Goal: Task Accomplishment & Management: Complete application form

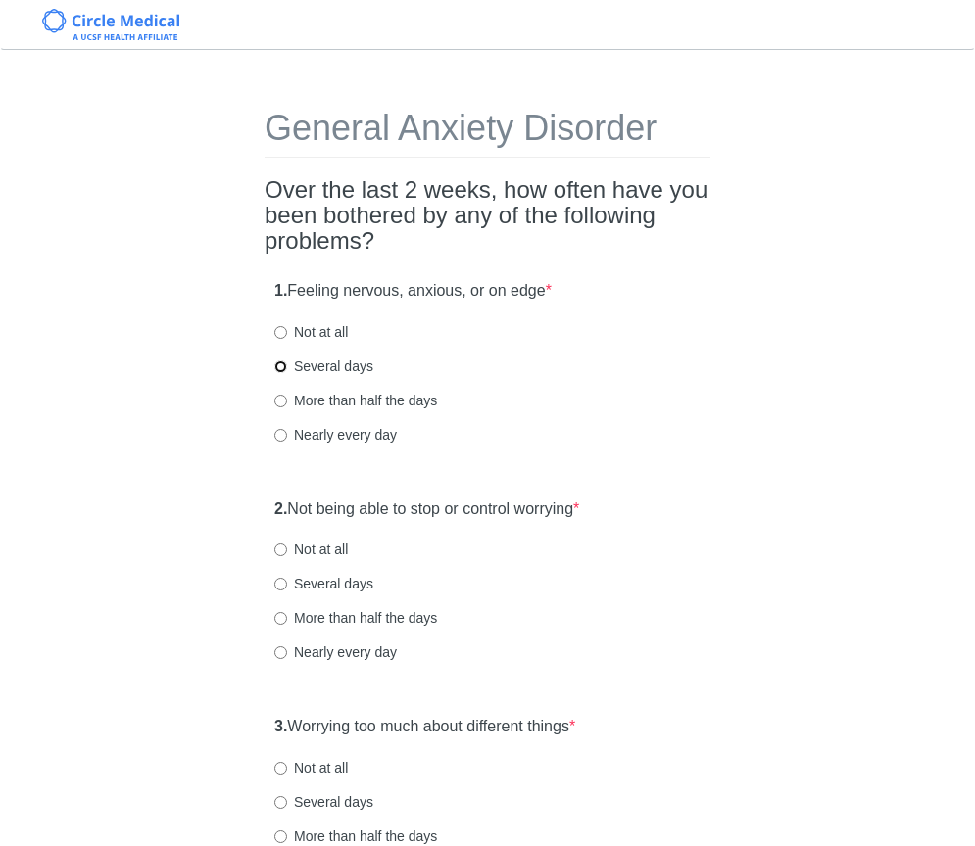
click at [283, 363] on input "Several days" at bounding box center [280, 367] width 13 height 13
radio input "true"
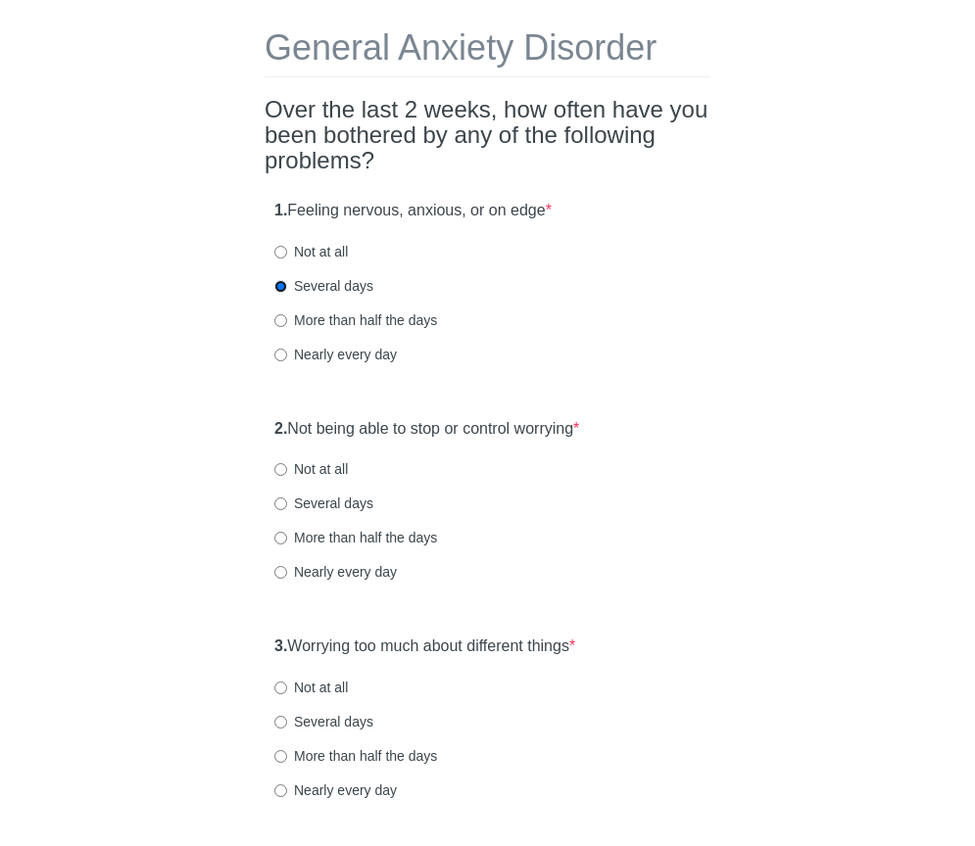
scroll to position [81, 0]
click at [278, 471] on input "Not at all" at bounding box center [280, 468] width 13 height 13
radio input "true"
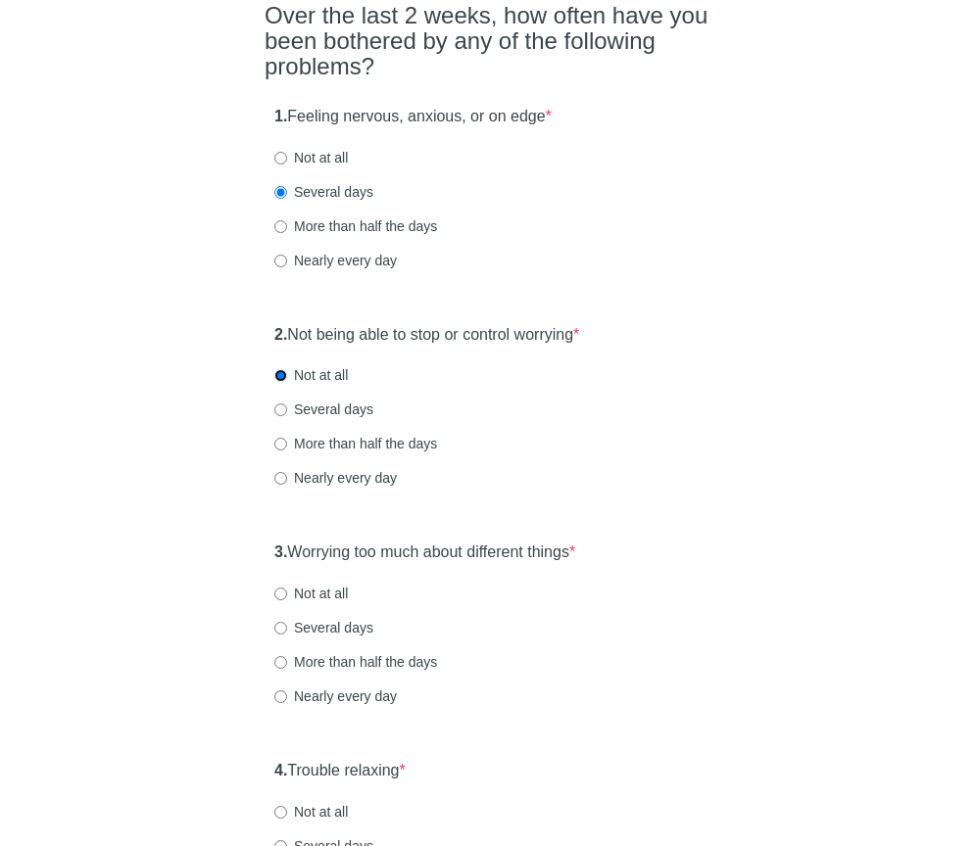
scroll to position [193, 0]
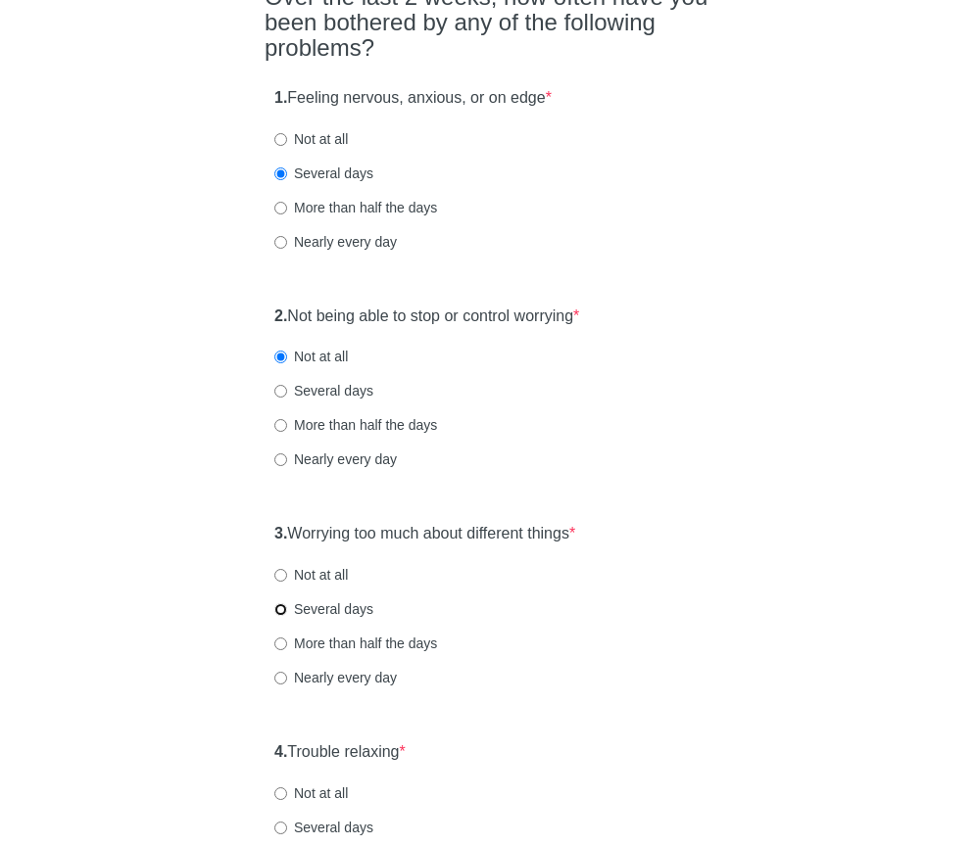
click at [280, 605] on input "Several days" at bounding box center [280, 609] width 13 height 13
radio input "true"
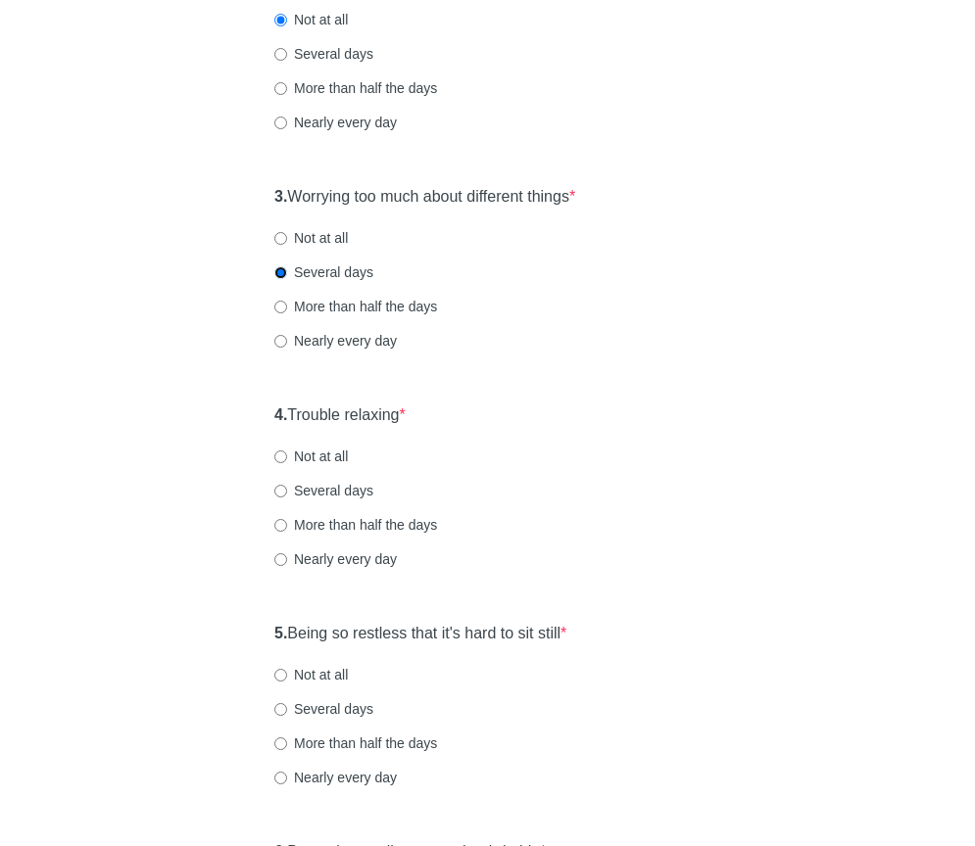
scroll to position [531, 0]
click at [280, 453] on input "Not at all" at bounding box center [280, 456] width 13 height 13
radio input "true"
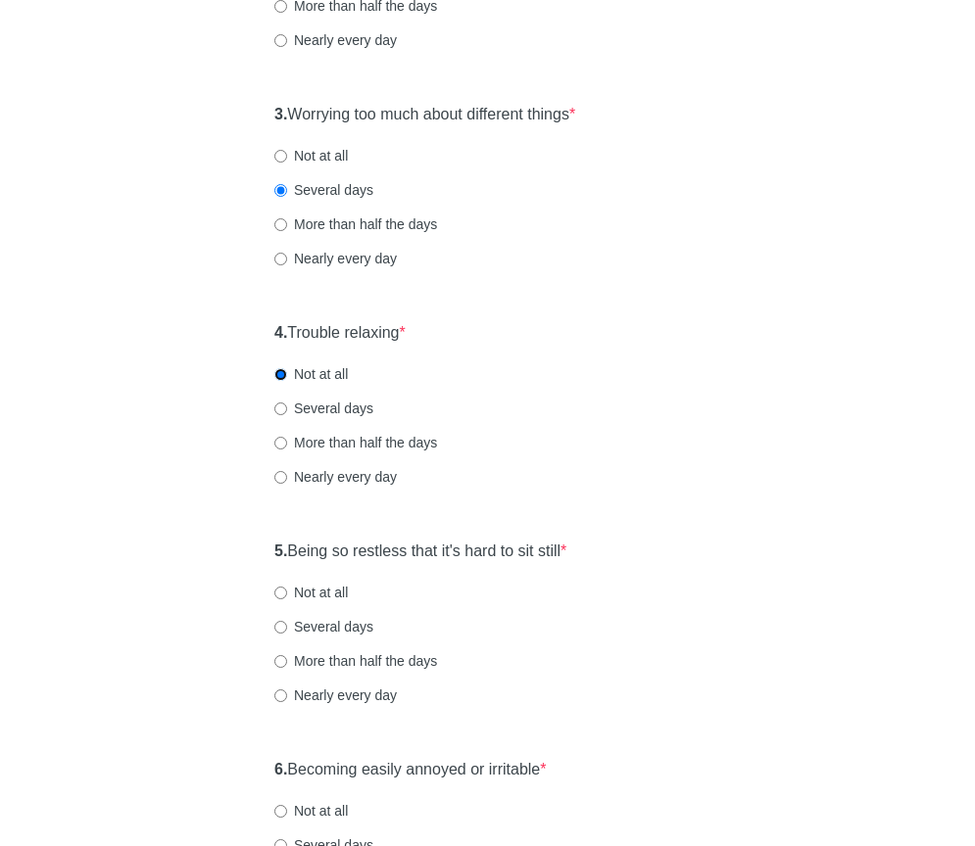
scroll to position [682, 0]
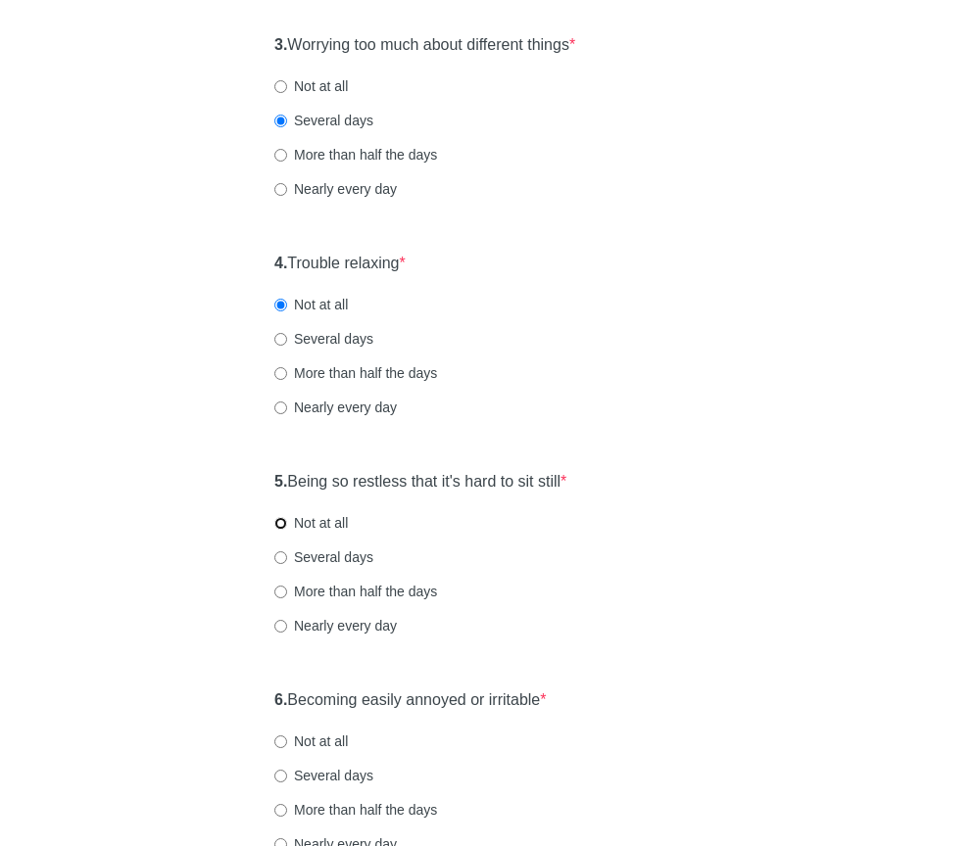
click at [281, 520] on input "Not at all" at bounding box center [280, 523] width 13 height 13
radio input "true"
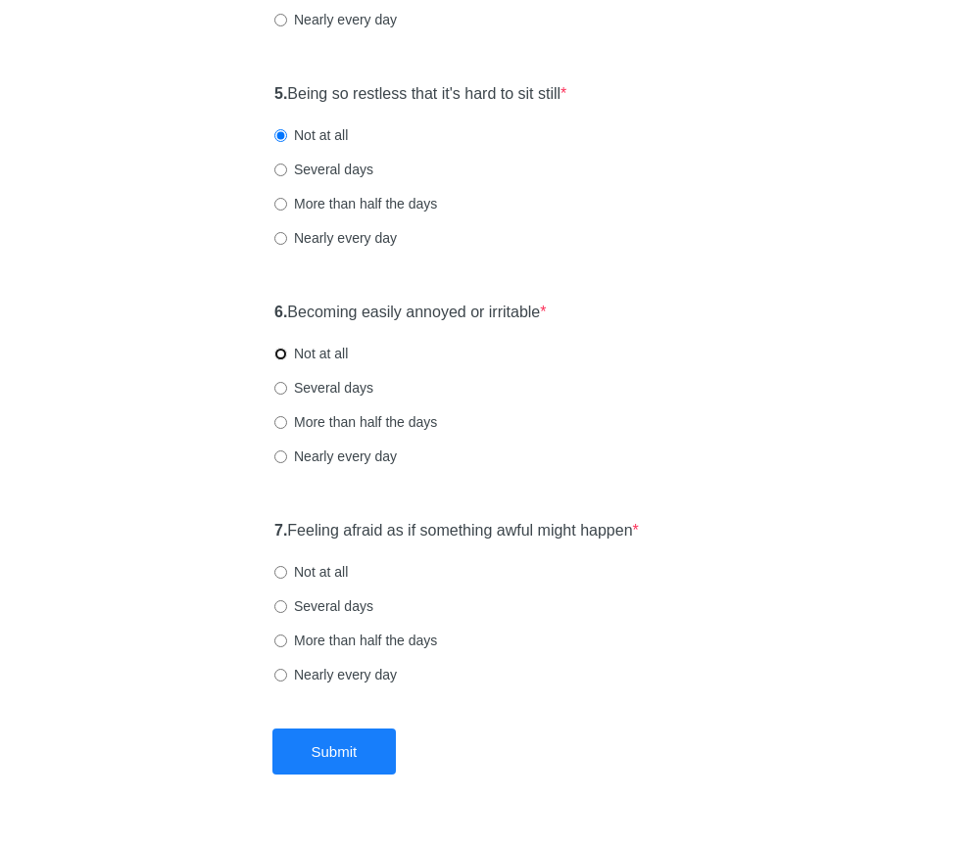
click at [277, 352] on input "Not at all" at bounding box center [280, 354] width 13 height 13
radio input "true"
click at [287, 573] on label "Not at all" at bounding box center [310, 572] width 73 height 20
click at [287, 573] on input "Not at all" at bounding box center [280, 572] width 13 height 13
radio input "true"
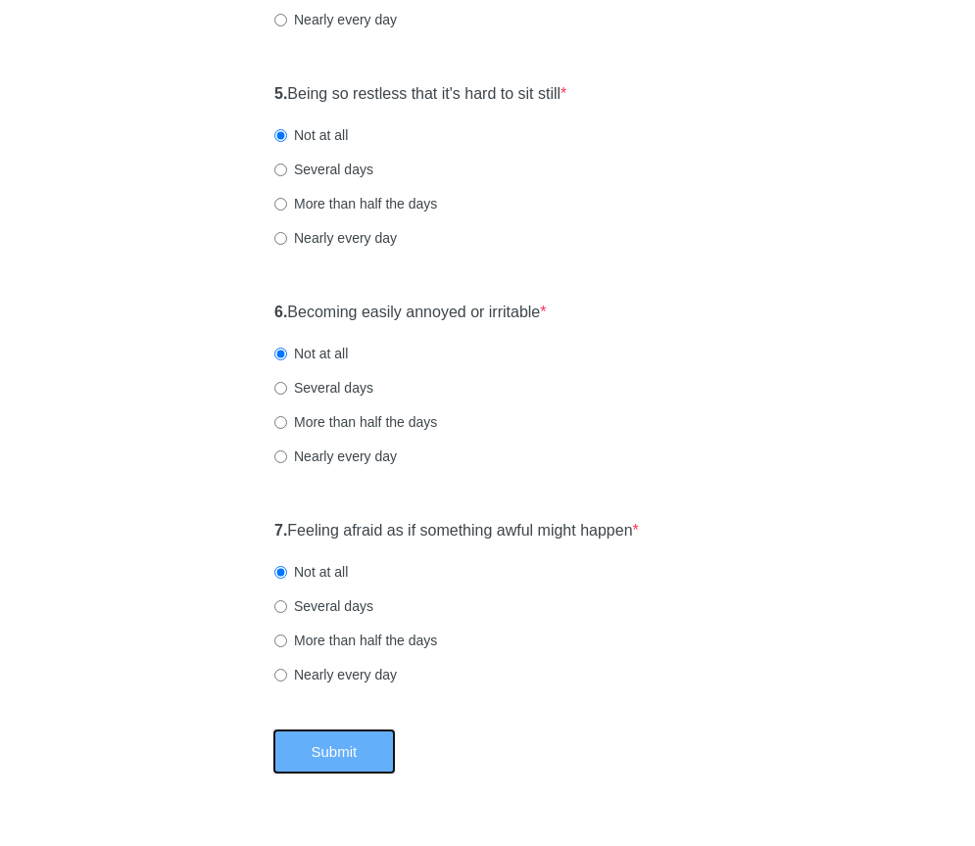
click at [339, 756] on button "Submit" at bounding box center [334, 752] width 124 height 46
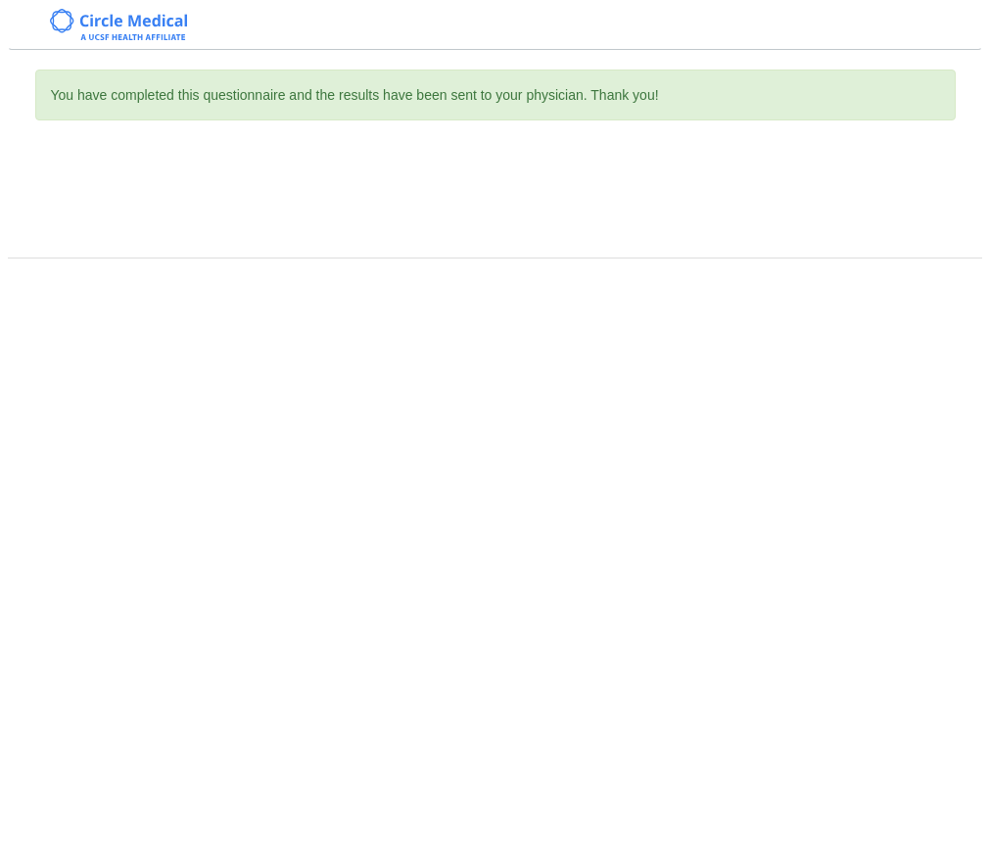
scroll to position [0, 0]
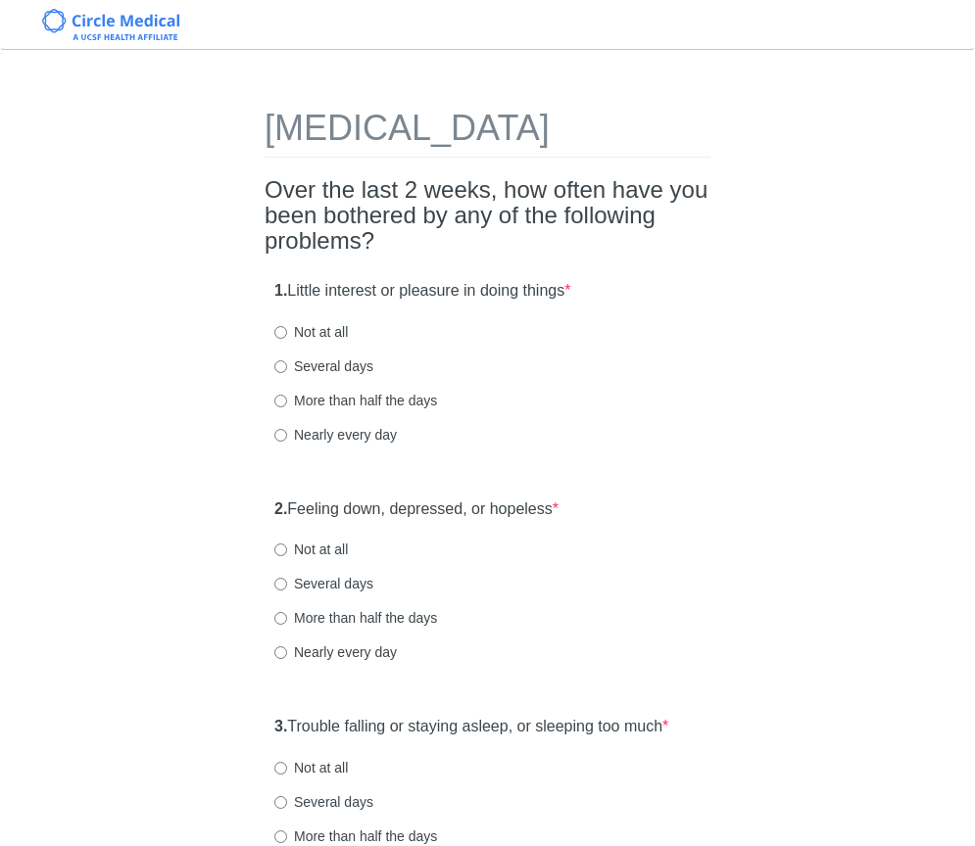
click at [432, 255] on h2 "Over the last 2 weeks, how often have you been bothered by any of the following…" at bounding box center [488, 215] width 446 height 77
click at [495, 255] on h2 "Over the last 2 weeks, how often have you been bothered by any of the following…" at bounding box center [488, 215] width 446 height 77
click at [285, 339] on input "Not at all" at bounding box center [280, 332] width 13 height 13
radio input "true"
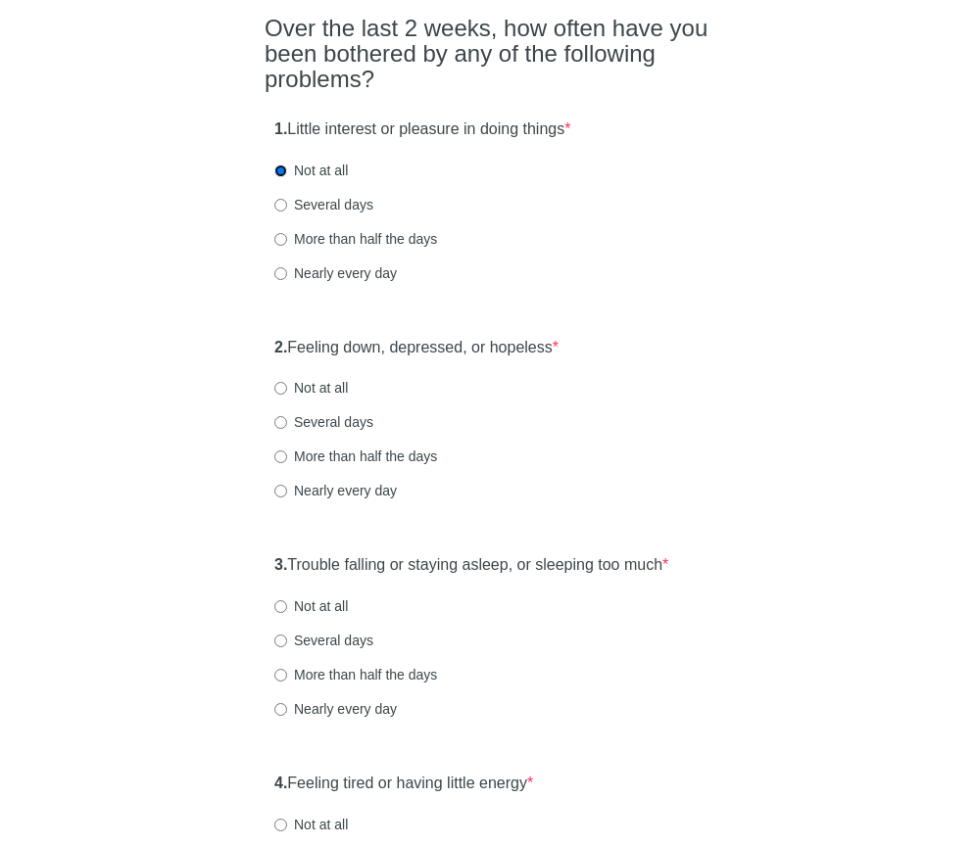
scroll to position [236, 0]
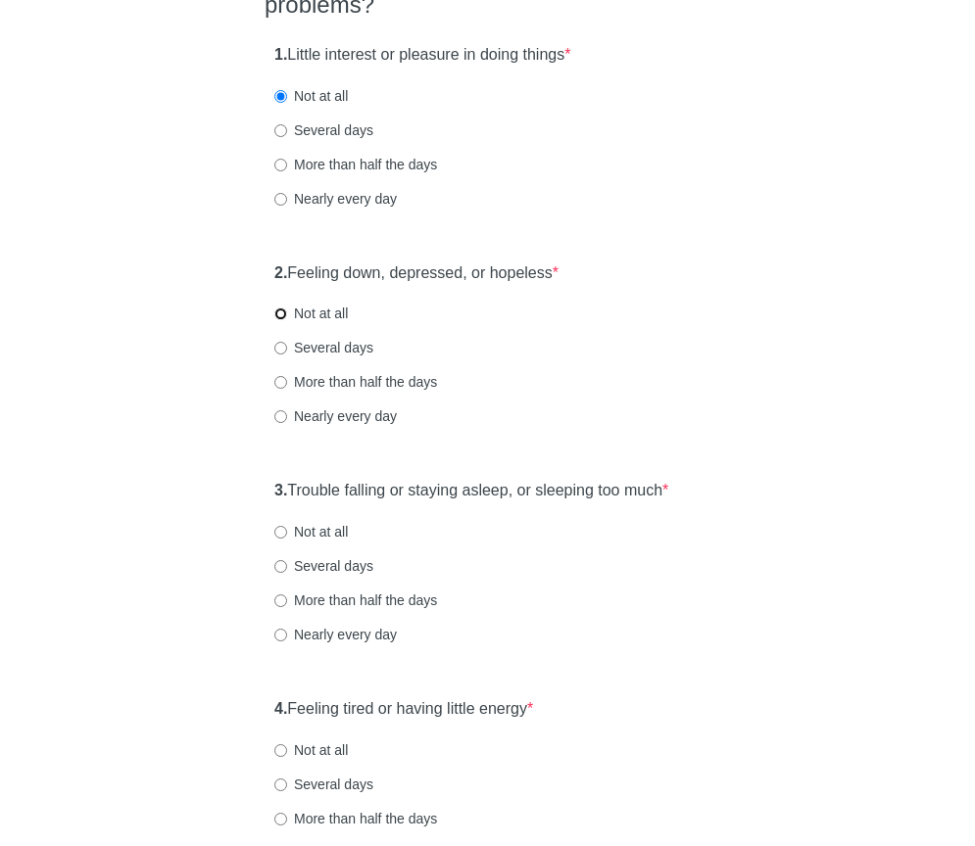
click at [283, 320] on input "Not at all" at bounding box center [280, 314] width 13 height 13
radio input "true"
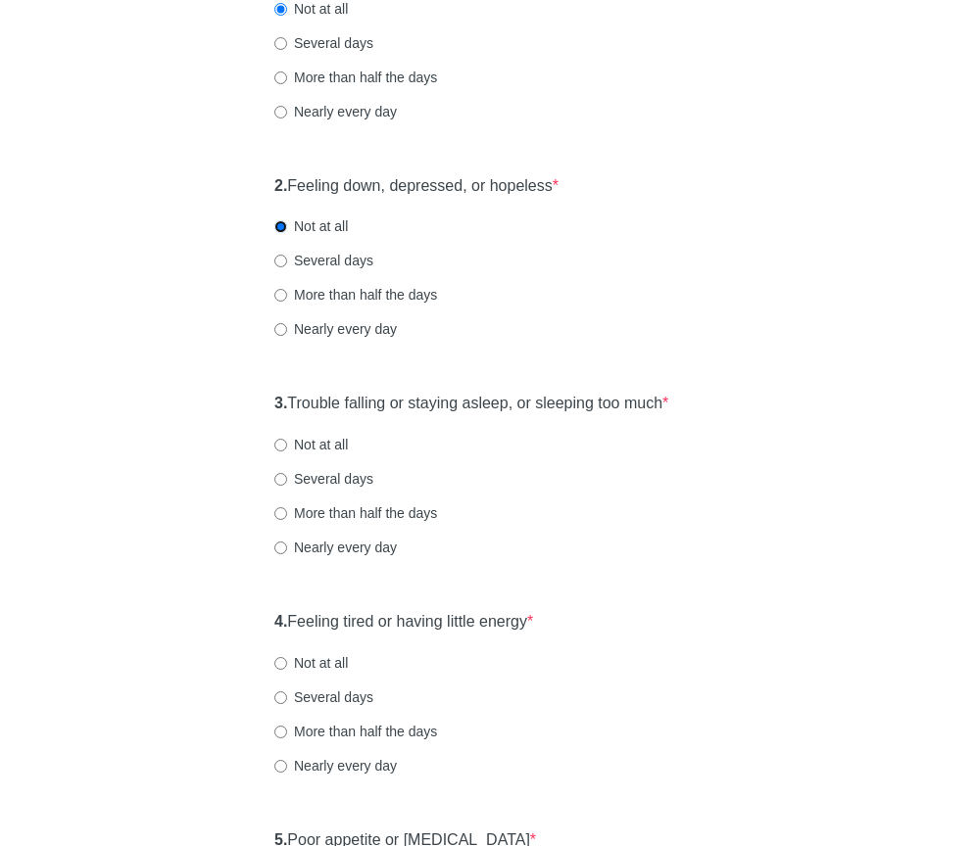
scroll to position [337, 0]
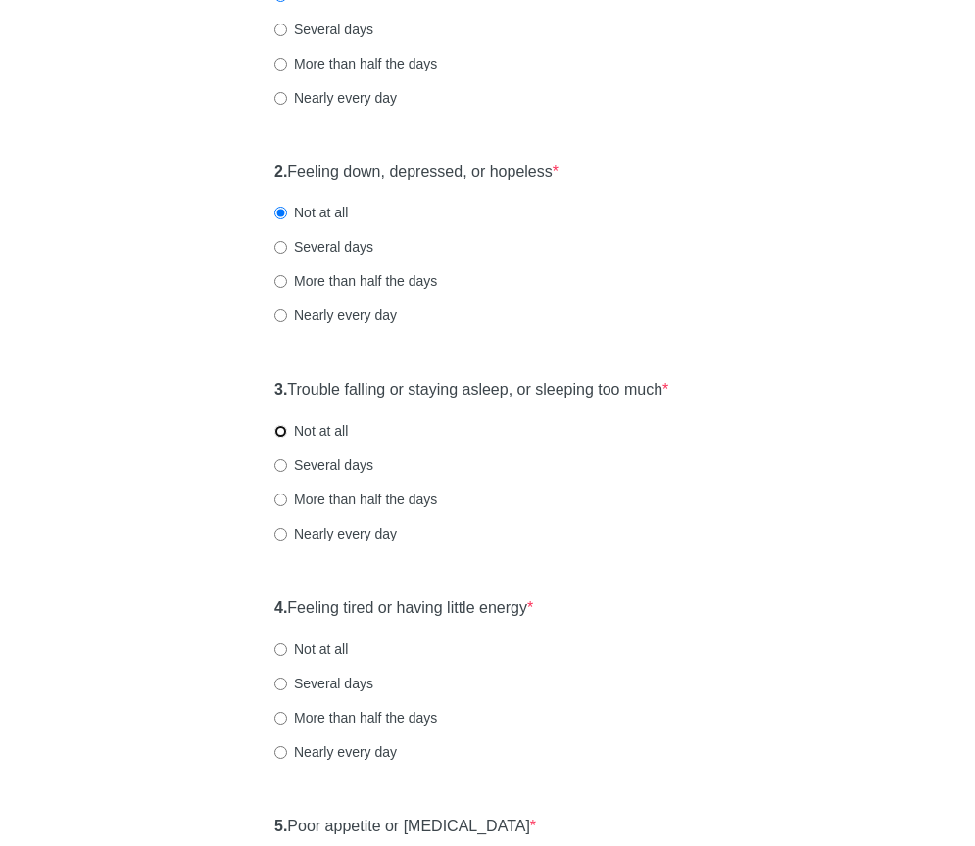
click at [282, 438] on input "Not at all" at bounding box center [280, 431] width 13 height 13
radio input "true"
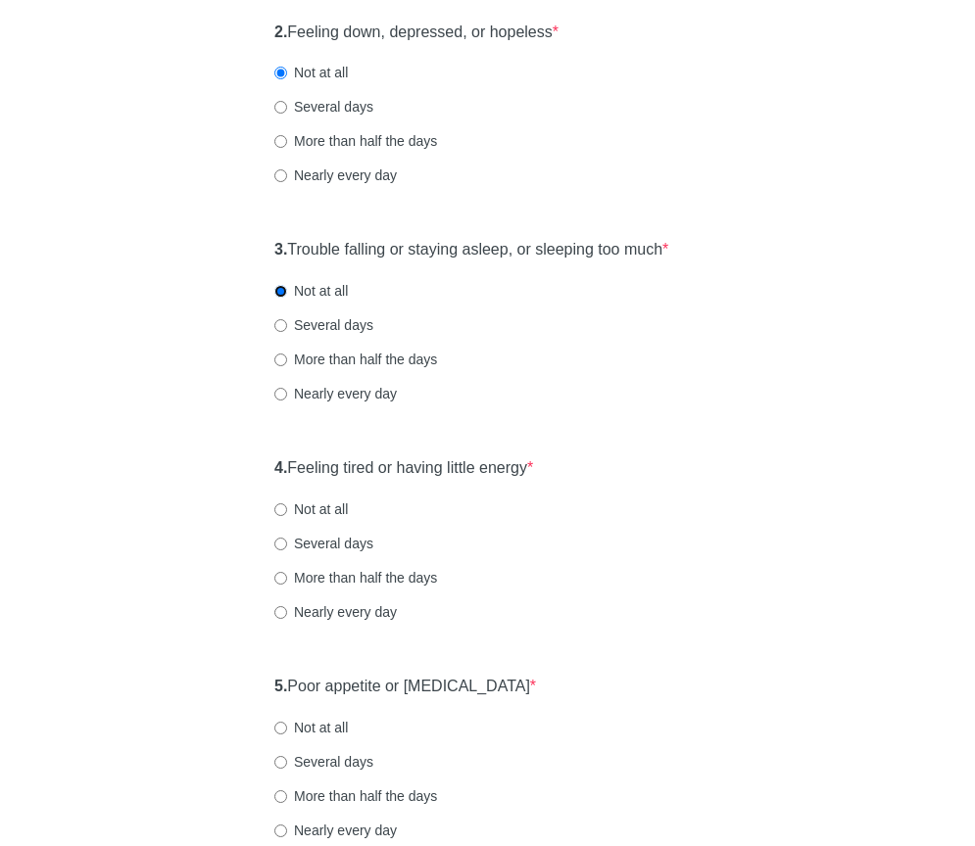
scroll to position [481, 0]
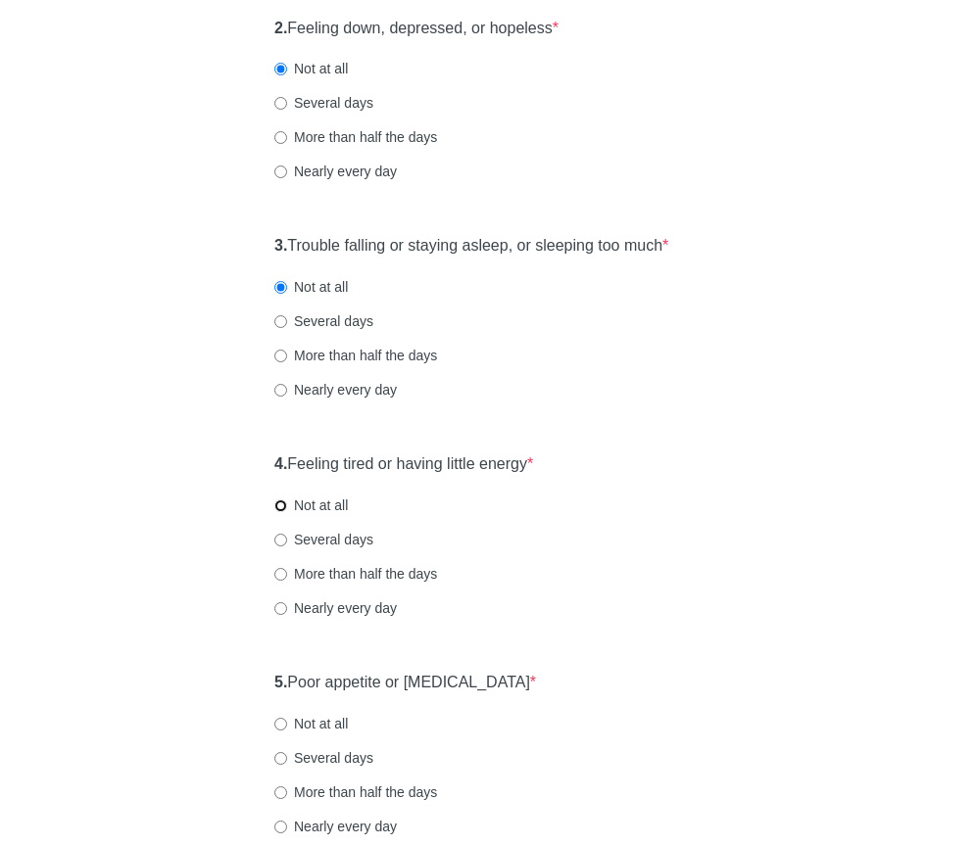
click at [285, 512] on input "Not at all" at bounding box center [280, 506] width 13 height 13
radio input "true"
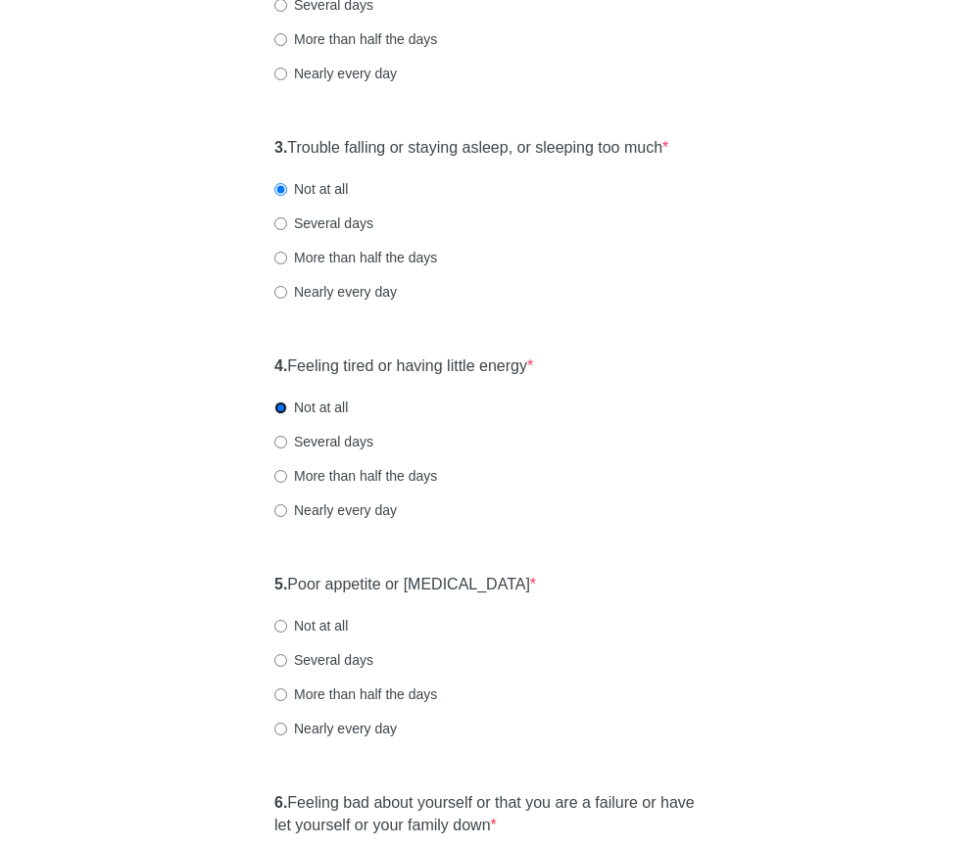
scroll to position [811, 0]
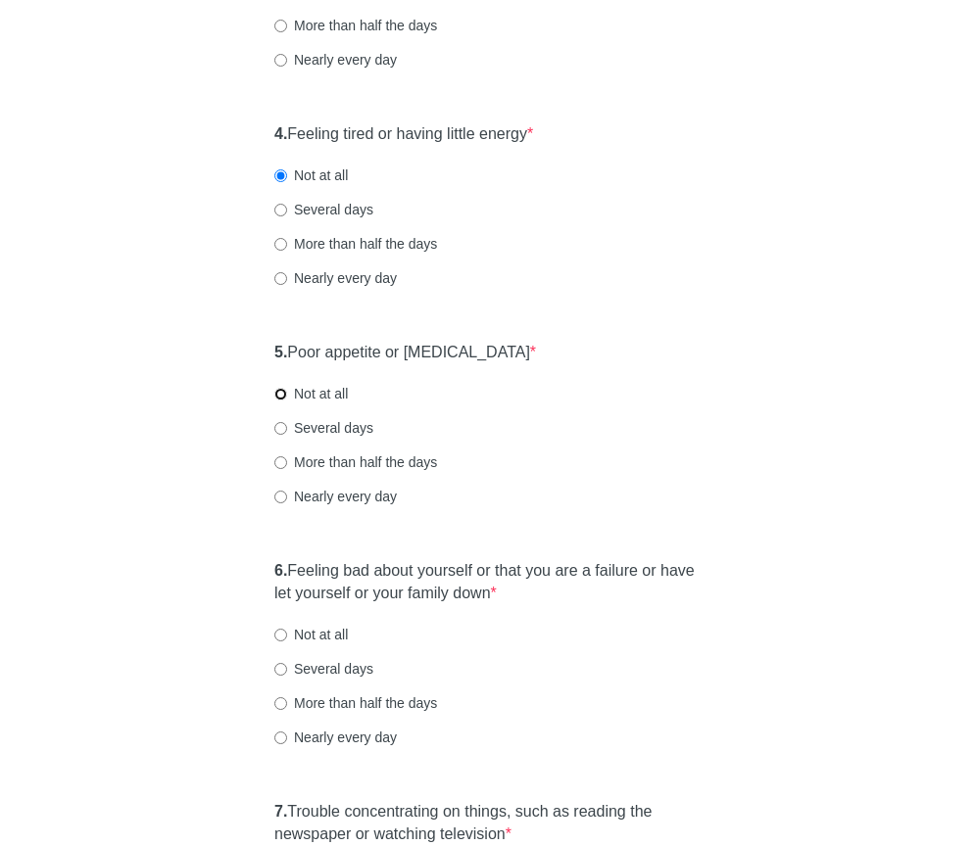
click at [282, 401] on input "Not at all" at bounding box center [280, 394] width 13 height 13
radio input "true"
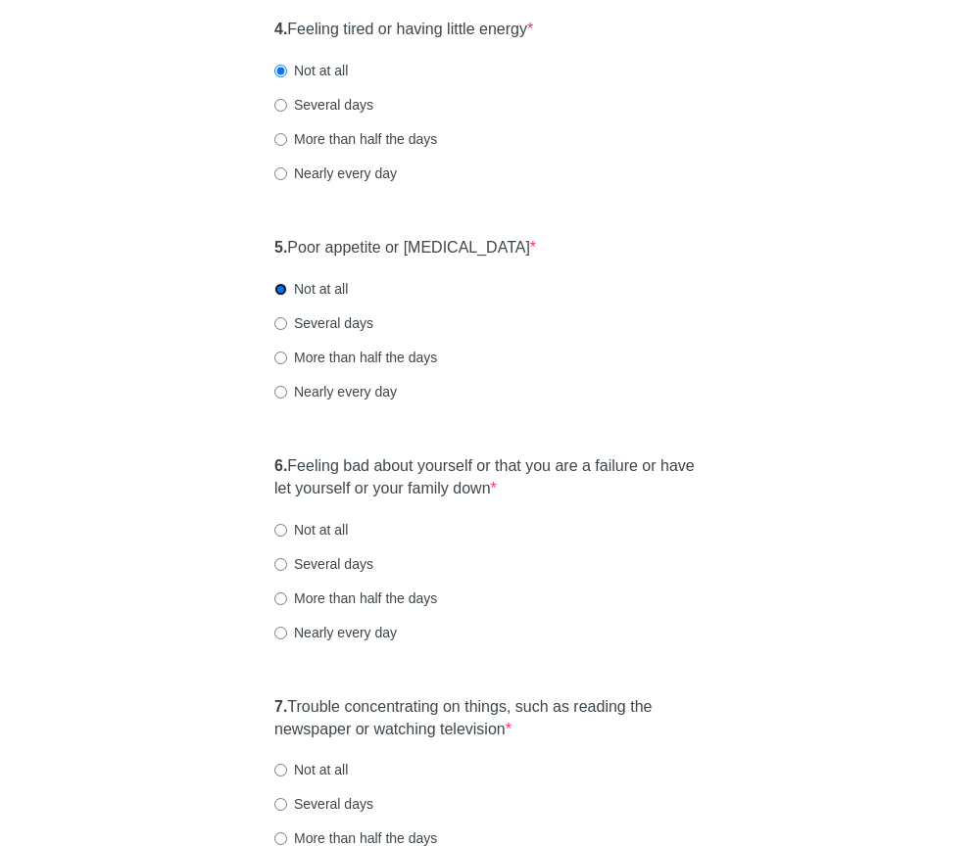
scroll to position [964, 0]
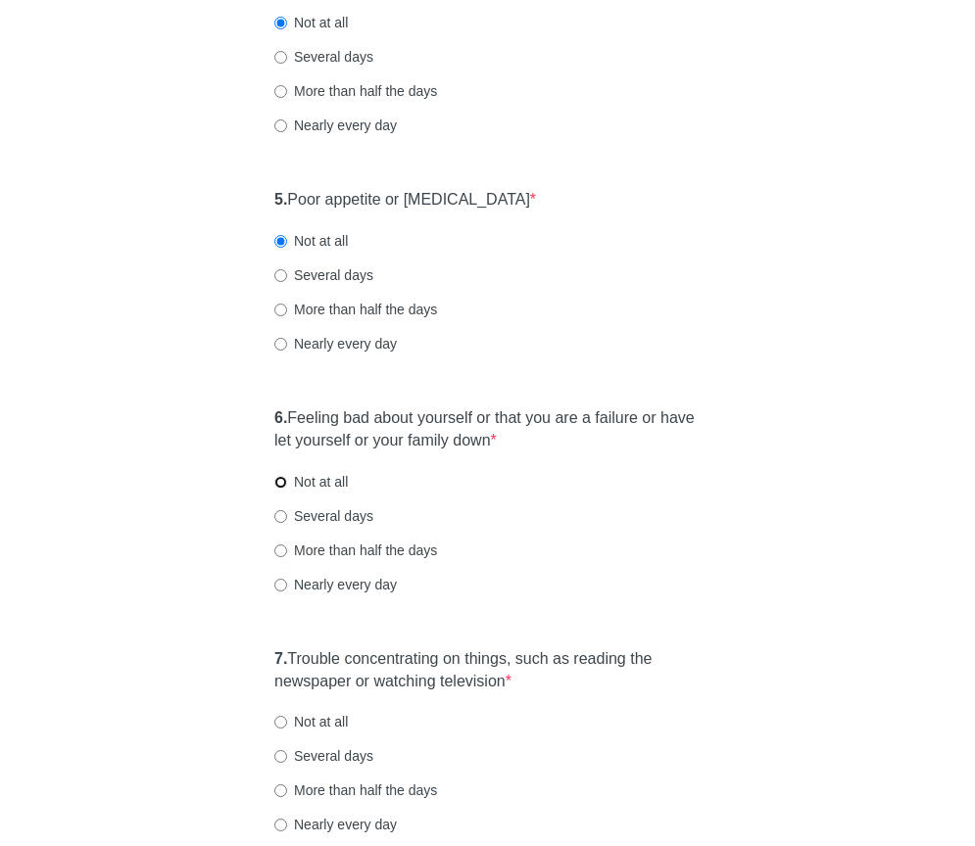
click at [279, 489] on input "Not at all" at bounding box center [280, 482] width 13 height 13
radio input "true"
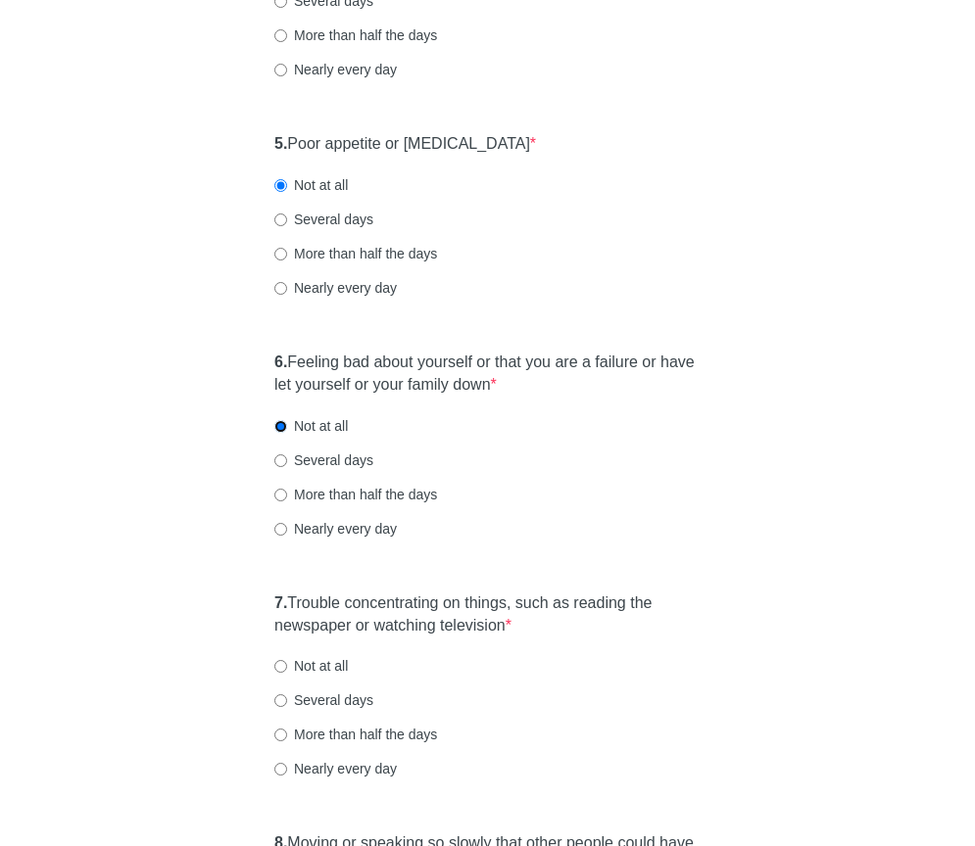
scroll to position [1121, 0]
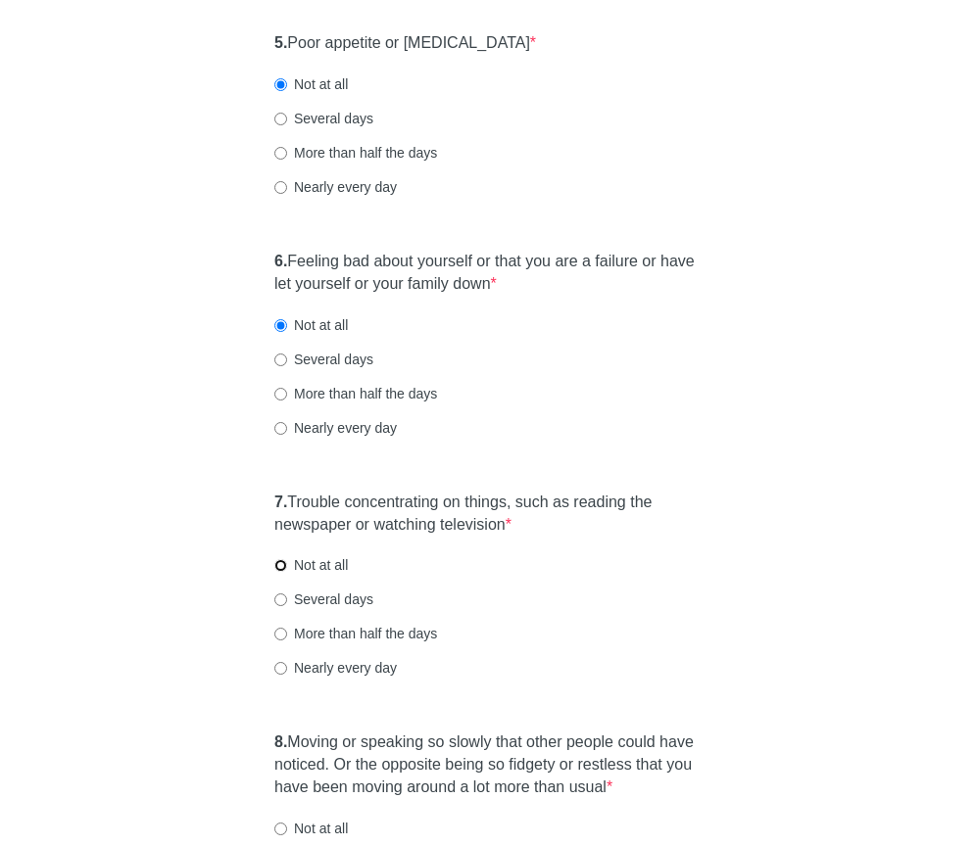
click at [281, 572] on input "Not at all" at bounding box center [280, 565] width 13 height 13
radio input "true"
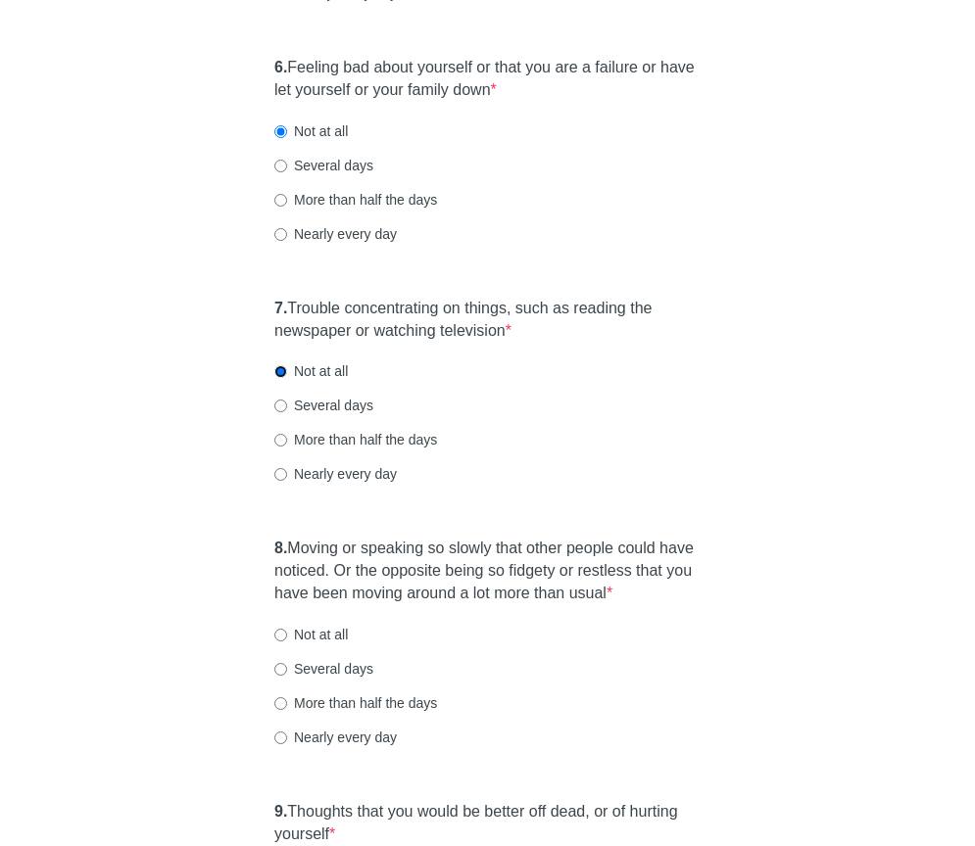
scroll to position [1348, 0]
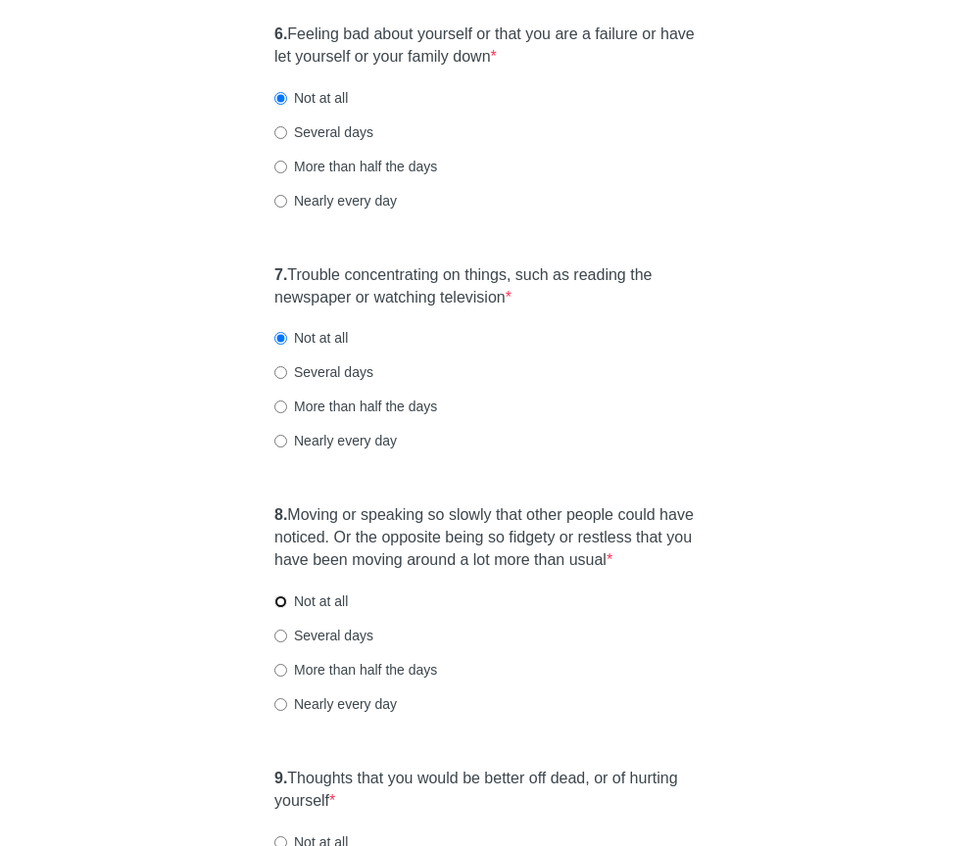
click at [285, 608] on input "Not at all" at bounding box center [280, 602] width 13 height 13
radio input "true"
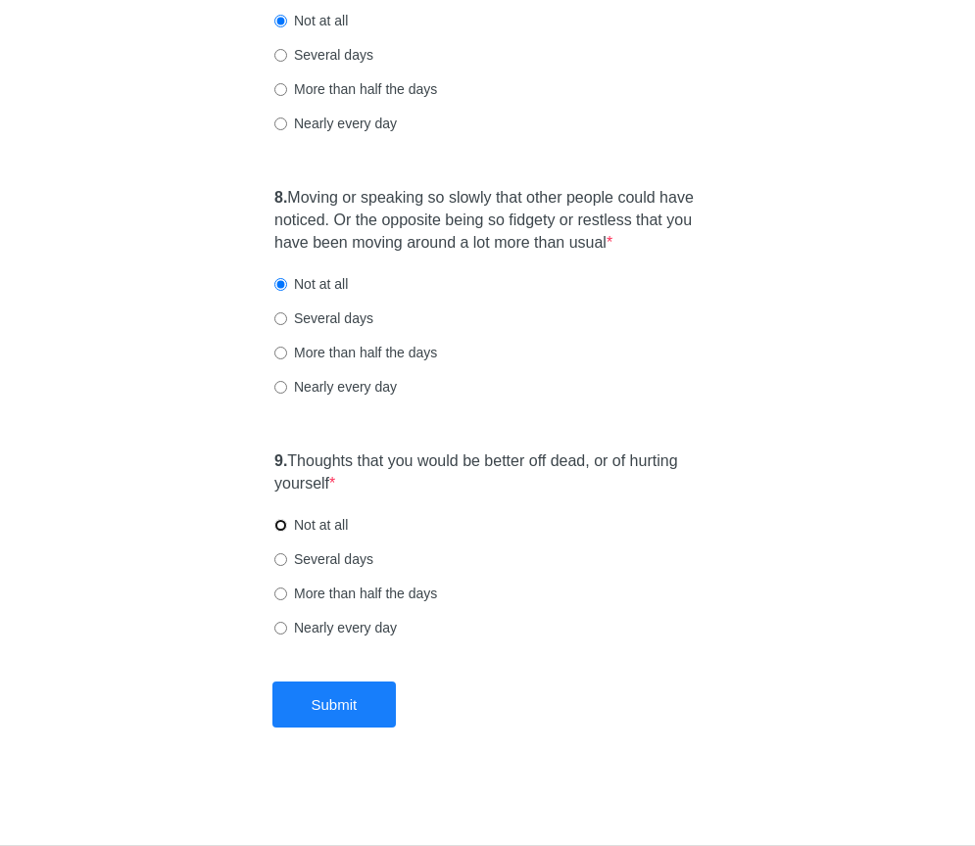
click at [280, 532] on input "Not at all" at bounding box center [280, 525] width 13 height 13
radio input "true"
click at [318, 721] on button "Submit" at bounding box center [334, 705] width 124 height 46
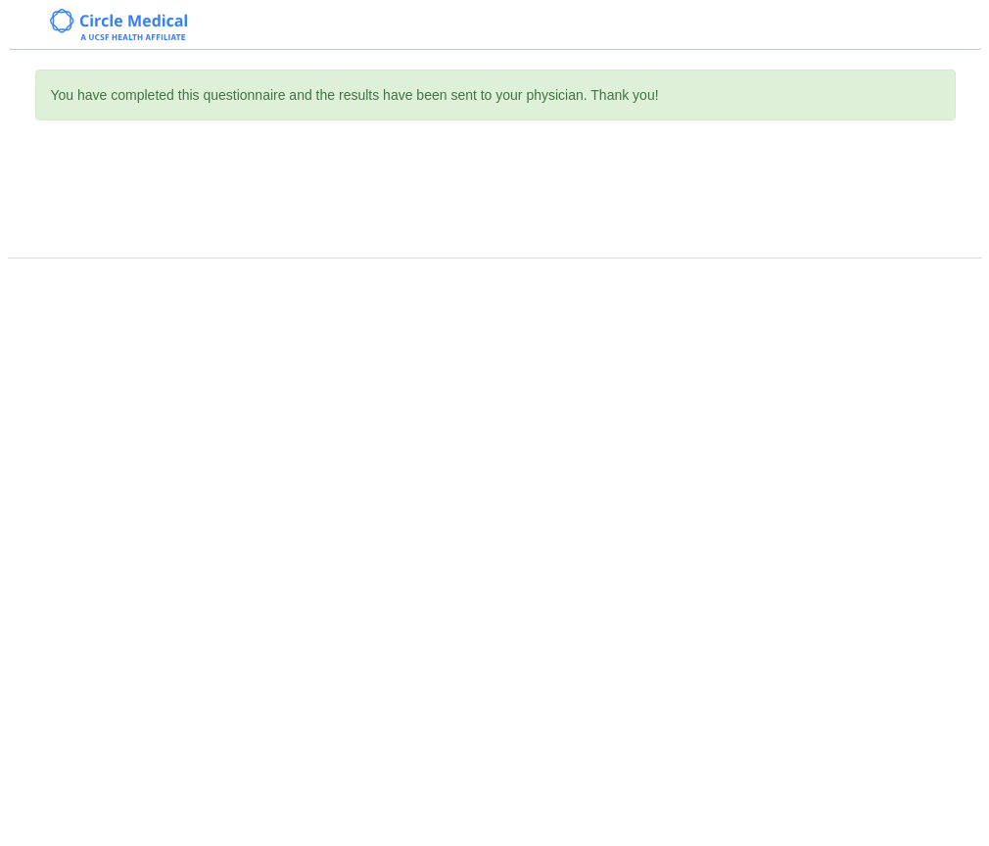
scroll to position [0, 0]
